Goal: Information Seeking & Learning: Learn about a topic

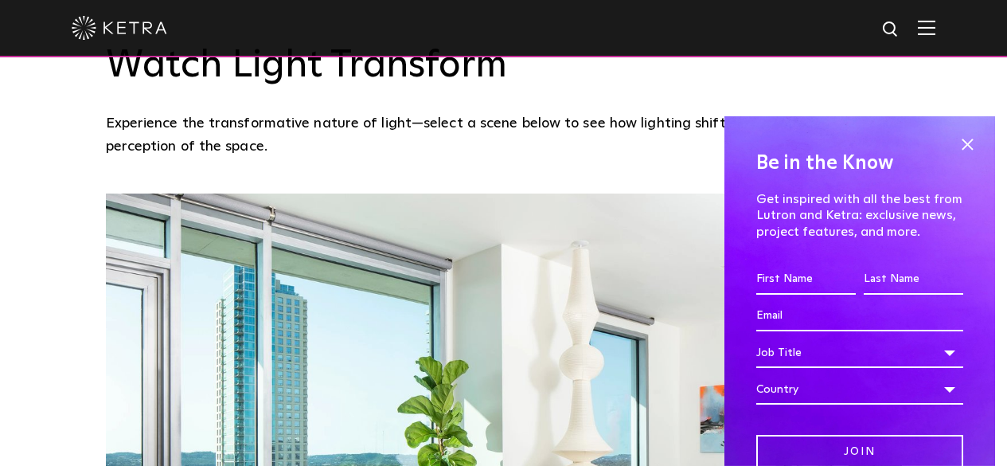
scroll to position [1194, 0]
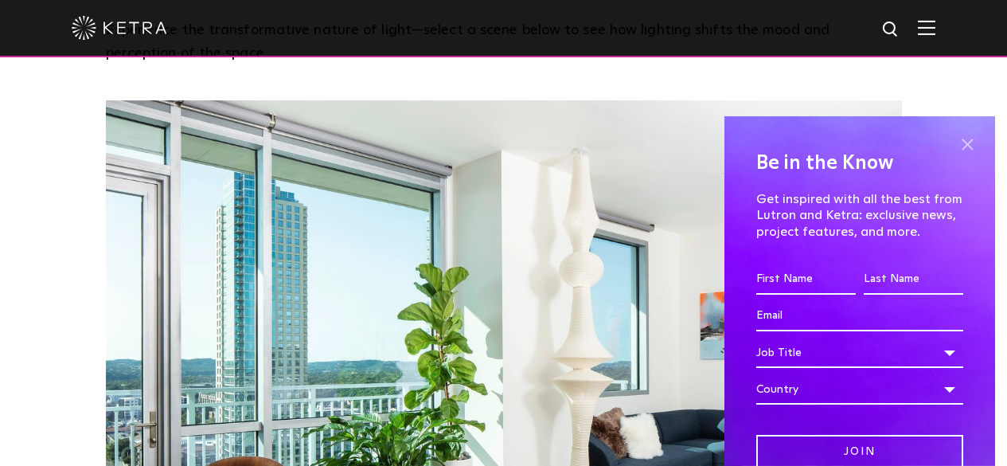
click at [955, 142] on span at bounding box center [967, 144] width 24 height 24
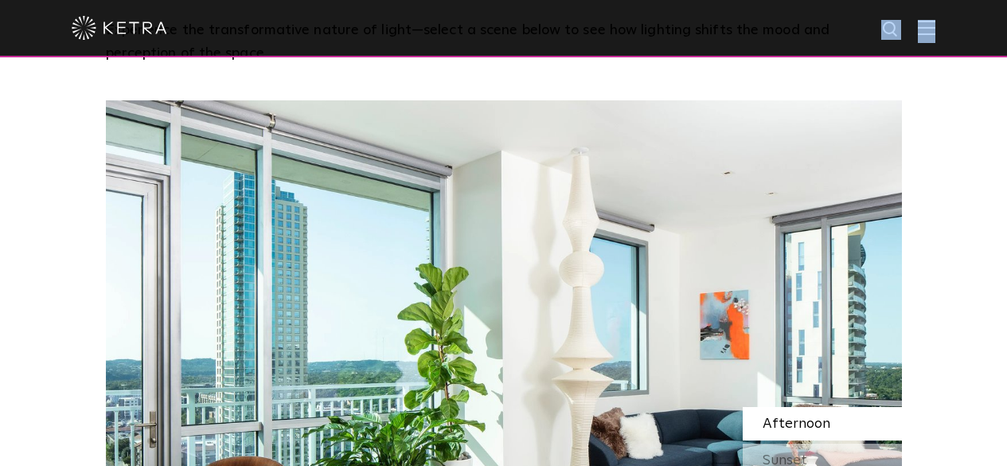
click at [940, 37] on div at bounding box center [503, 28] width 1007 height 57
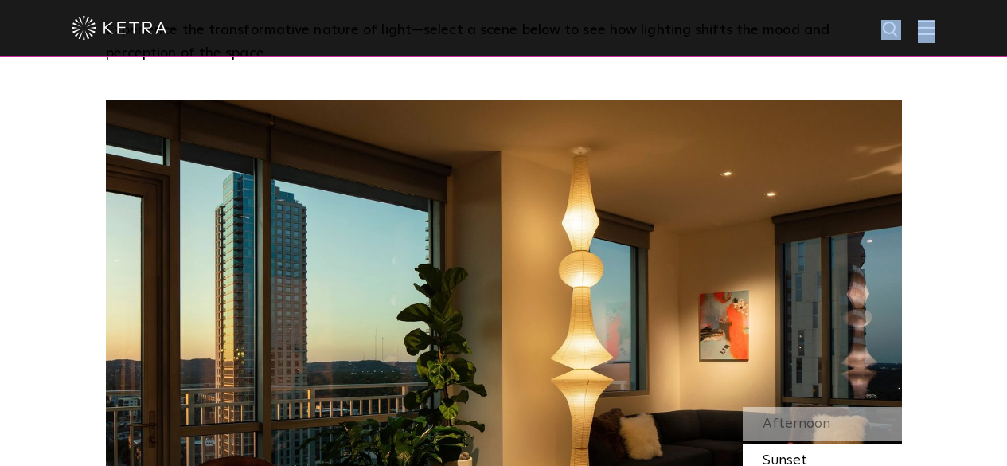
click at [935, 26] on img at bounding box center [927, 27] width 18 height 15
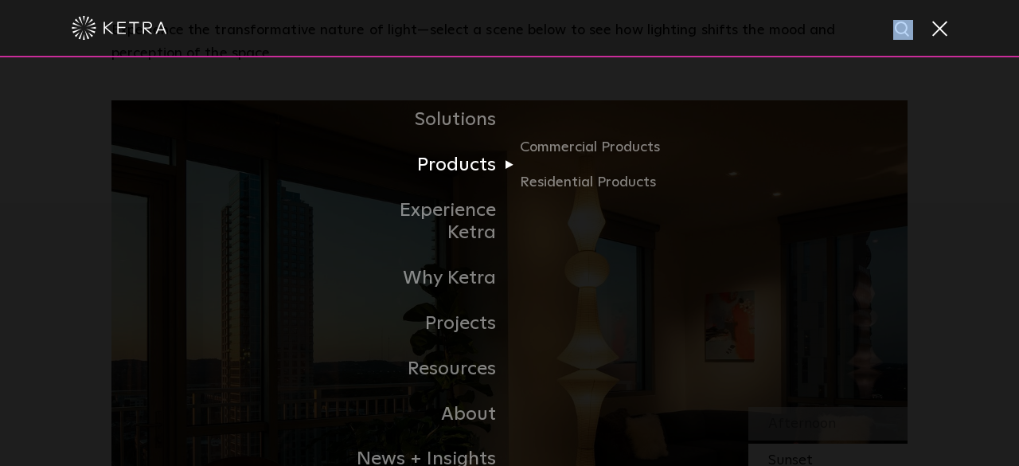
click at [485, 169] on link "Products" at bounding box center [427, 164] width 163 height 45
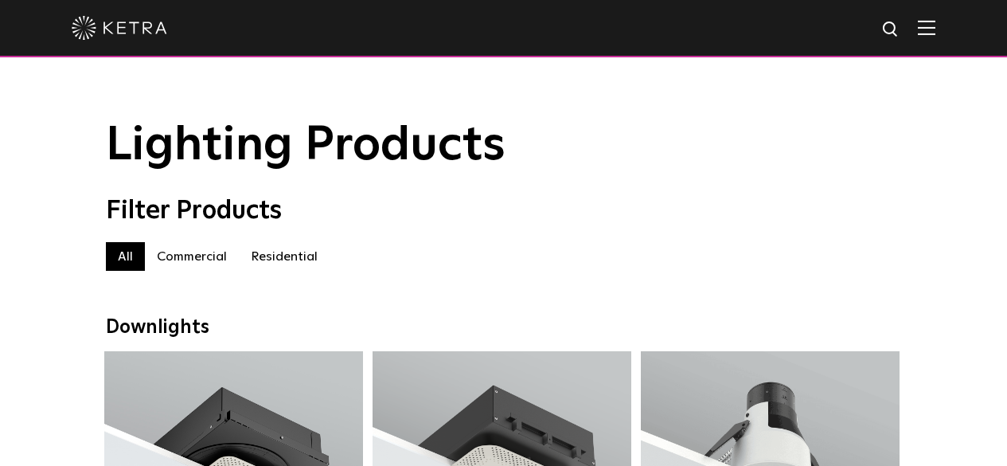
click at [291, 253] on label "Residential" at bounding box center [284, 256] width 91 height 29
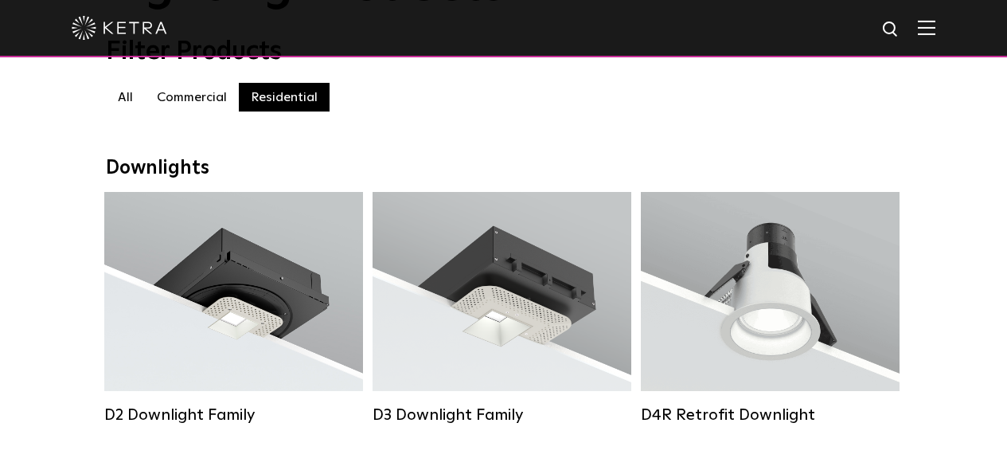
scroll to position [239, 0]
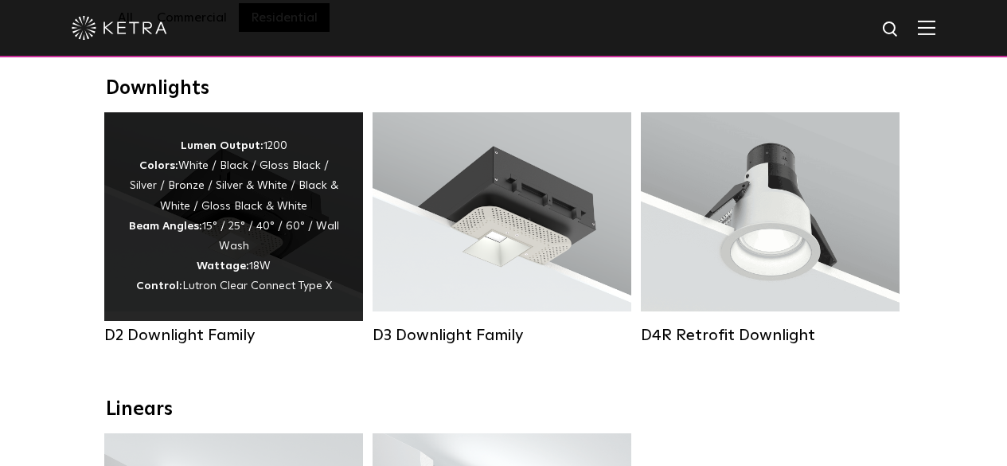
click at [306, 213] on div "Lumen Output: 1200 Colors: White / Black / Gloss Black / Silver / Bronze / Silv…" at bounding box center [233, 216] width 211 height 161
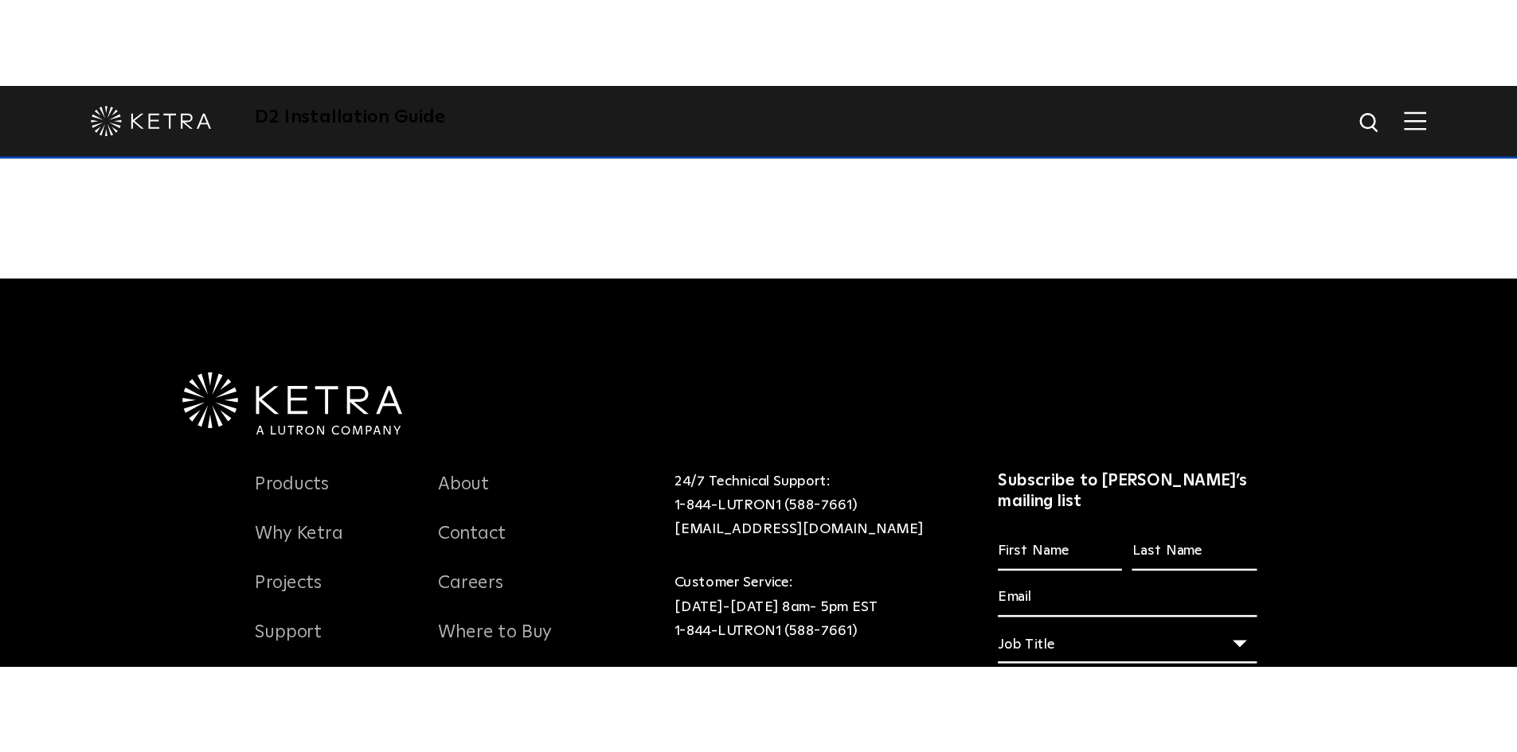
scroll to position [4919, 0]
